Goal: Task Accomplishment & Management: Manage account settings

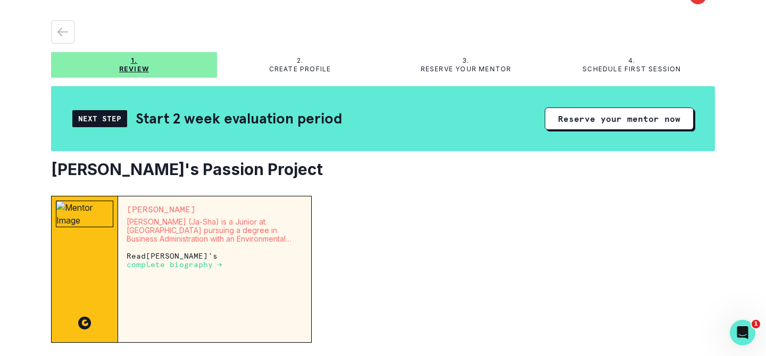
scroll to position [23, 0]
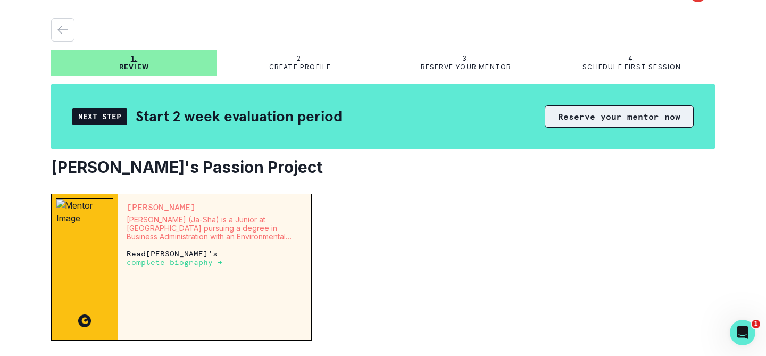
click at [599, 120] on button "Reserve your mentor now" at bounding box center [619, 116] width 149 height 22
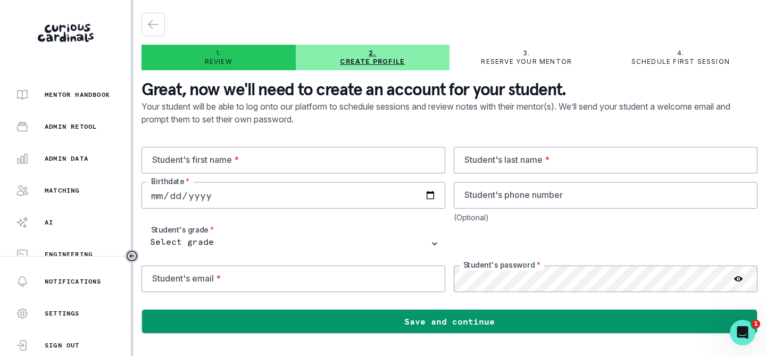
scroll to position [201, 0]
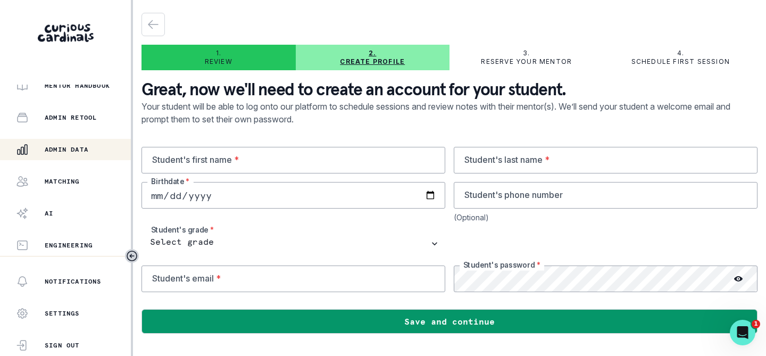
click at [74, 145] on p "Admin Data" at bounding box center [67, 149] width 44 height 9
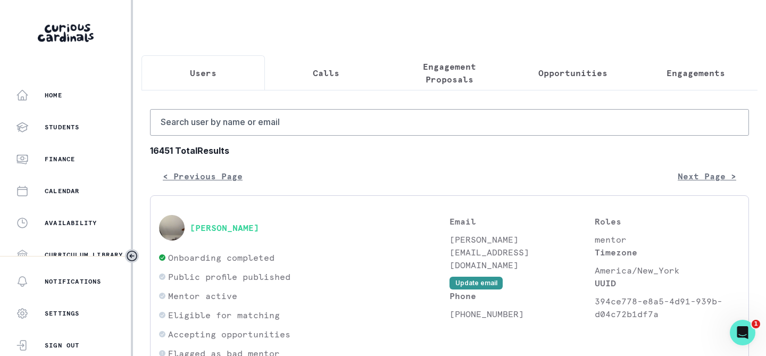
click at [558, 69] on p "Opportunities" at bounding box center [572, 73] width 69 height 13
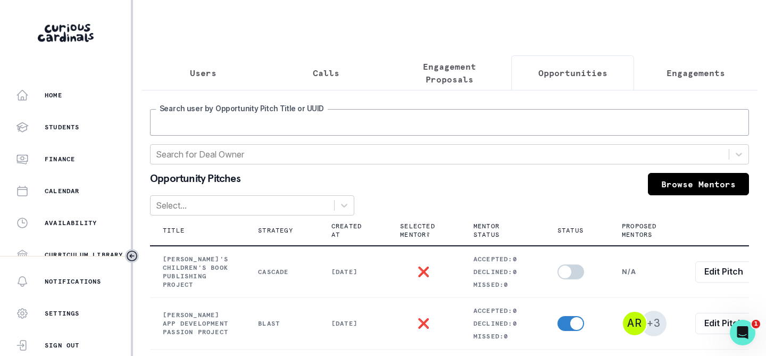
click at [433, 122] on input "Search user by Opportunity Pitch Title or UUID" at bounding box center [449, 122] width 599 height 27
type input "ambuja"
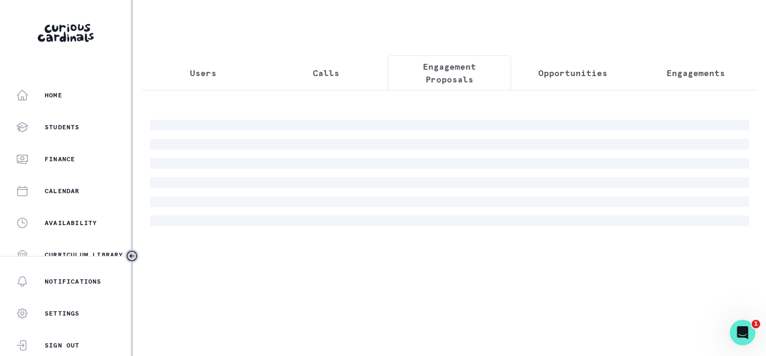
click at [424, 67] on p "Engagement Proposals" at bounding box center [449, 73] width 105 height 26
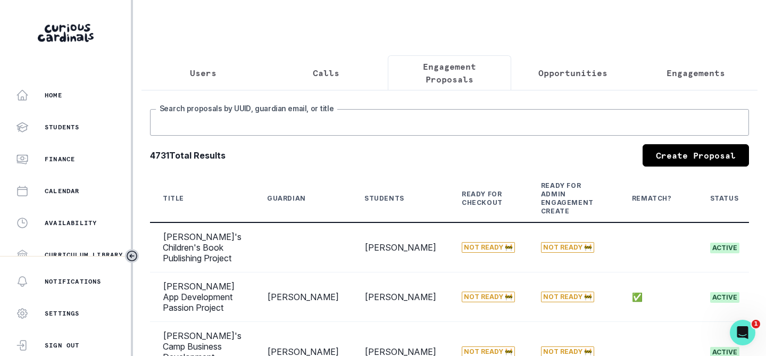
click at [396, 125] on input "Search proposals by UUID, guardian email, or title" at bounding box center [449, 122] width 599 height 27
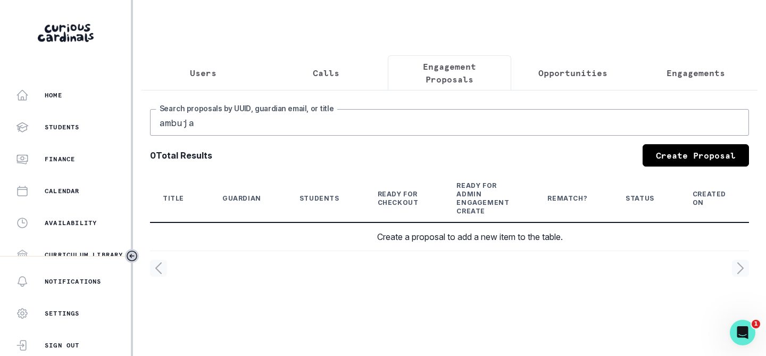
click at [219, 124] on input "ambuja" at bounding box center [449, 122] width 599 height 27
type input "vera"
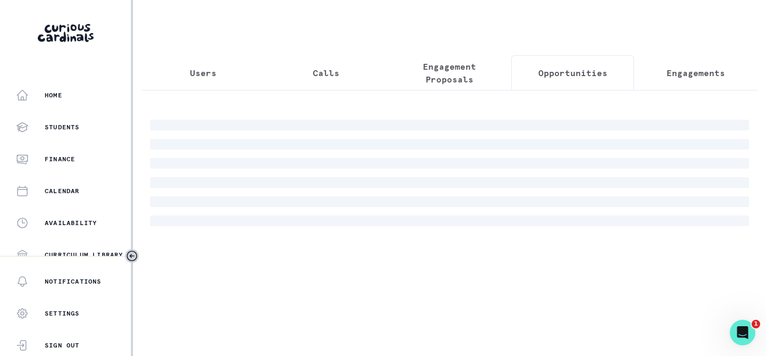
click at [562, 52] on div "Users Calls Engagement Proposals Opportunities Engagements" at bounding box center [450, 123] width 616 height 247
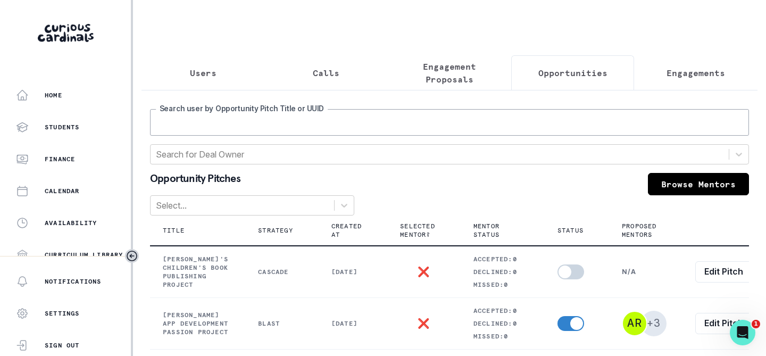
click at [226, 126] on input "Search user by Opportunity Pitch Title or UUID" at bounding box center [449, 122] width 599 height 27
type input "vera"
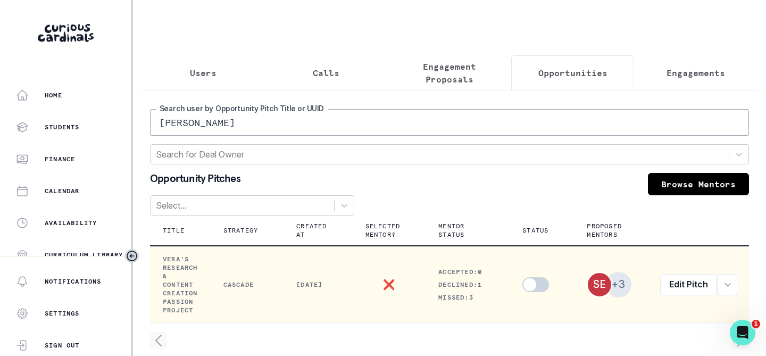
scroll to position [0, 12]
click at [725, 283] on icon "row menu" at bounding box center [725, 284] width 9 height 9
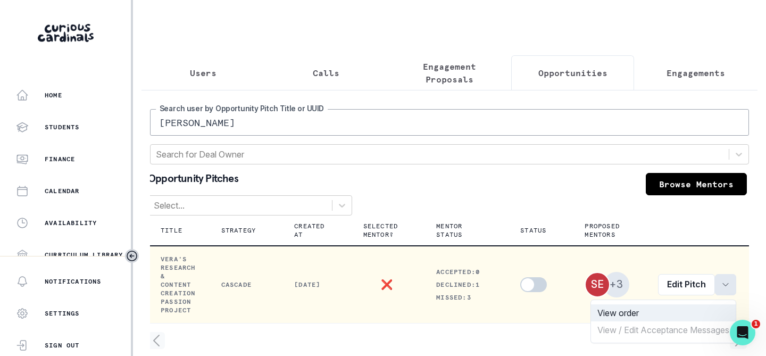
click at [617, 314] on button "View order" at bounding box center [663, 312] width 145 height 17
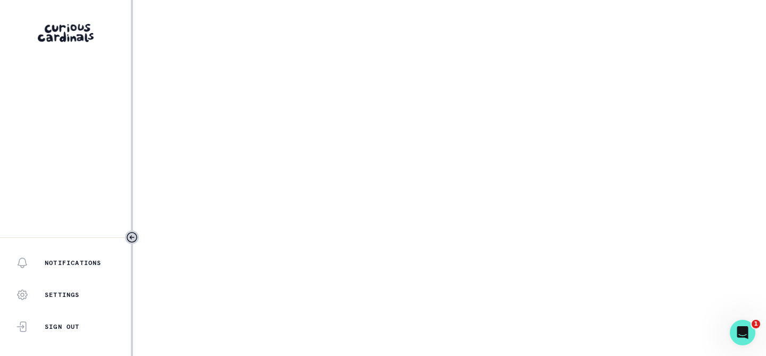
select select "2e0e0867-17d0-41a8-92b9-7b446b3bc83e"
select select "519877f8-d88f-48d5-b35a-d9ce14346d72"
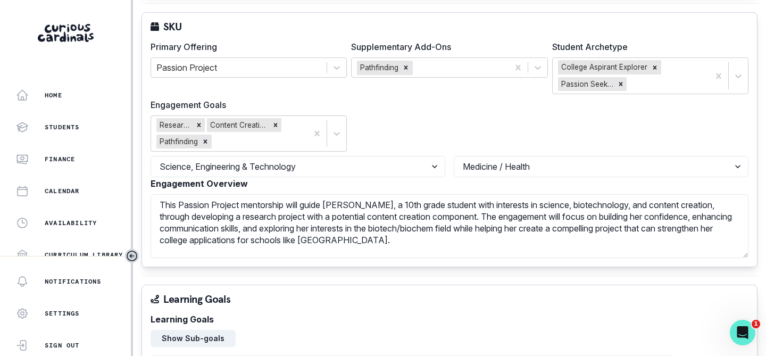
scroll to position [447, 0]
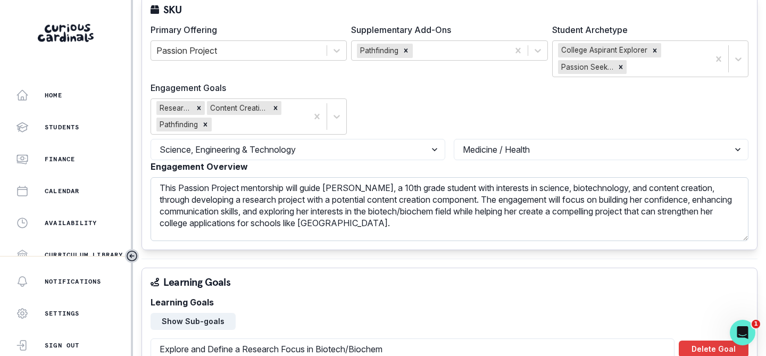
click at [396, 189] on textarea "This Passion Project mentorship will guide Vera, a 10th grade student with inte…" at bounding box center [450, 209] width 598 height 64
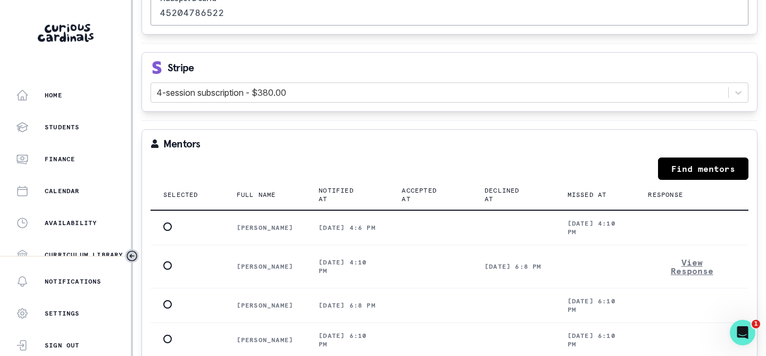
scroll to position [1505, 0]
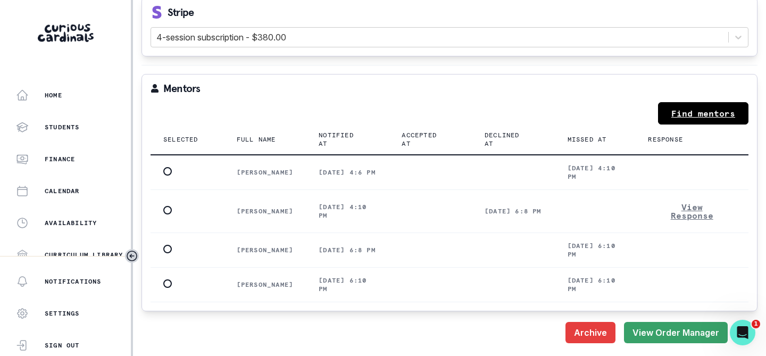
click at [706, 112] on link "Find mentors" at bounding box center [703, 113] width 90 height 22
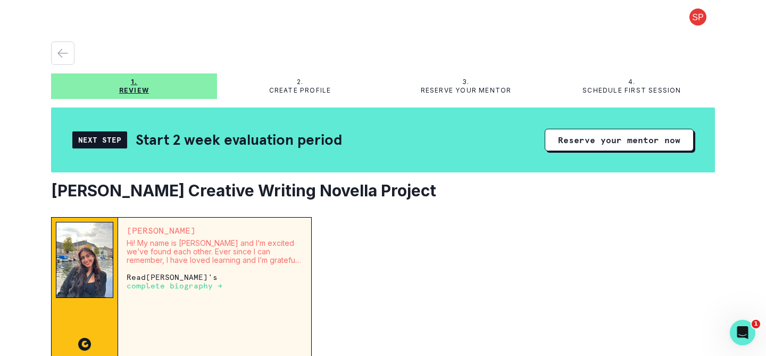
scroll to position [302, 0]
